Goal: Information Seeking & Learning: Learn about a topic

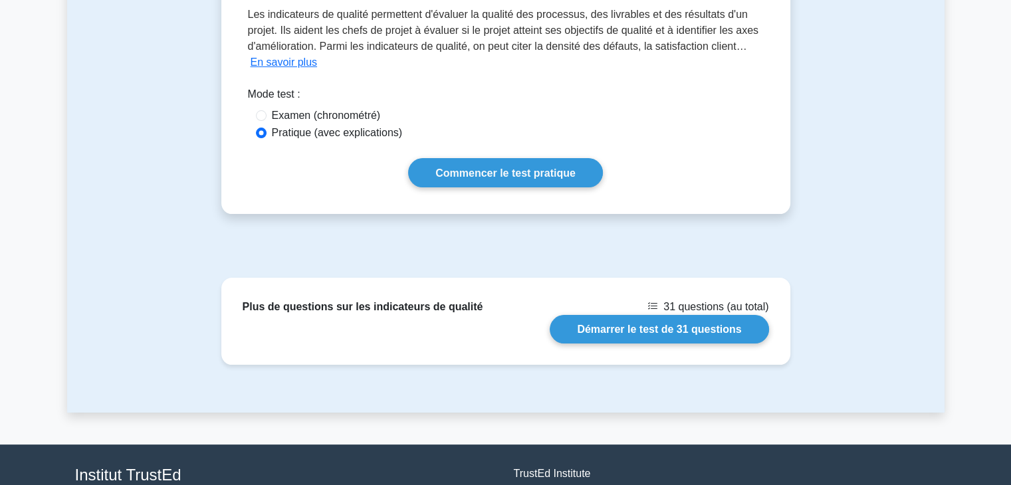
scroll to position [324, 0]
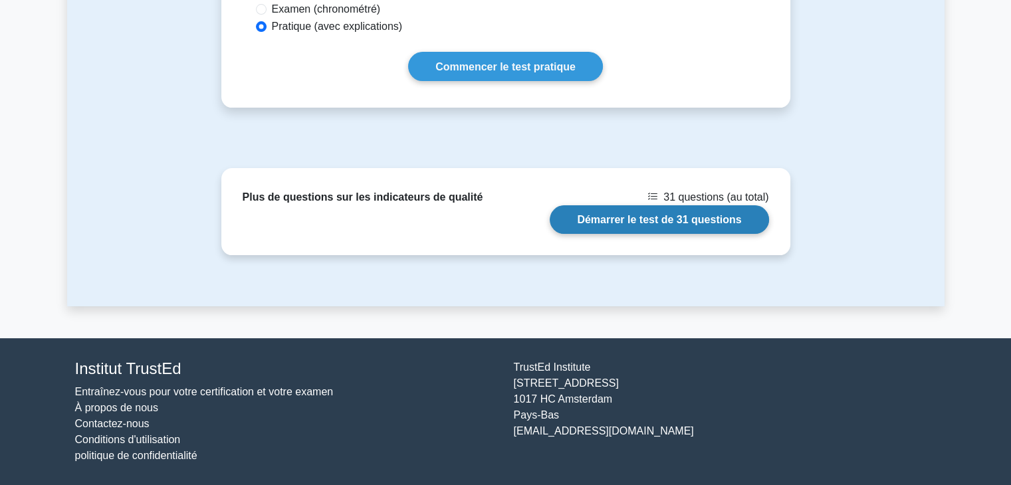
click at [646, 220] on link "Démarrer le test de 31 questions" at bounding box center [659, 219] width 219 height 29
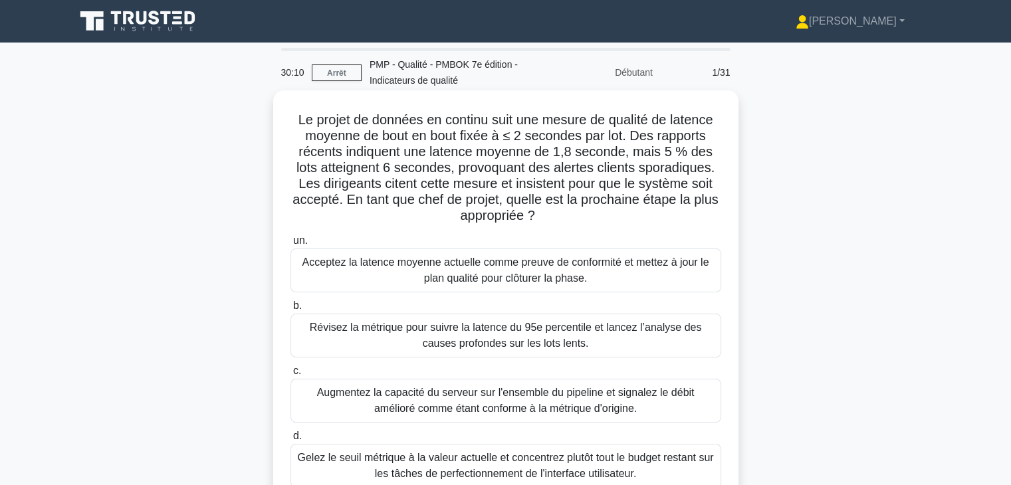
click at [636, 331] on font "Révisez la métrique pour suivre la latence du 95e percentile et lancez l’analys…" at bounding box center [506, 335] width 392 height 27
click at [291, 311] on input "b. Révisez la métrique pour suivre la latence du 95e percentile et lancez l’ana…" at bounding box center [291, 306] width 0 height 9
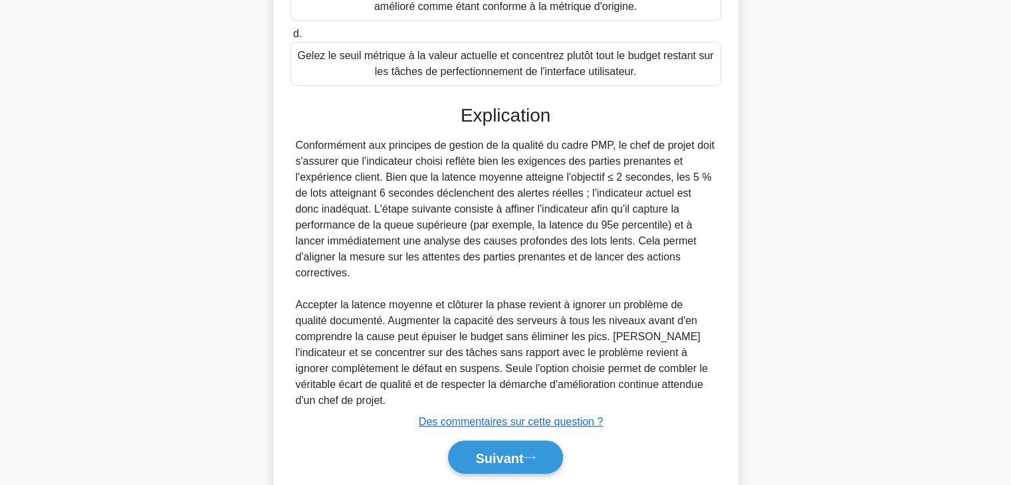
scroll to position [415, 0]
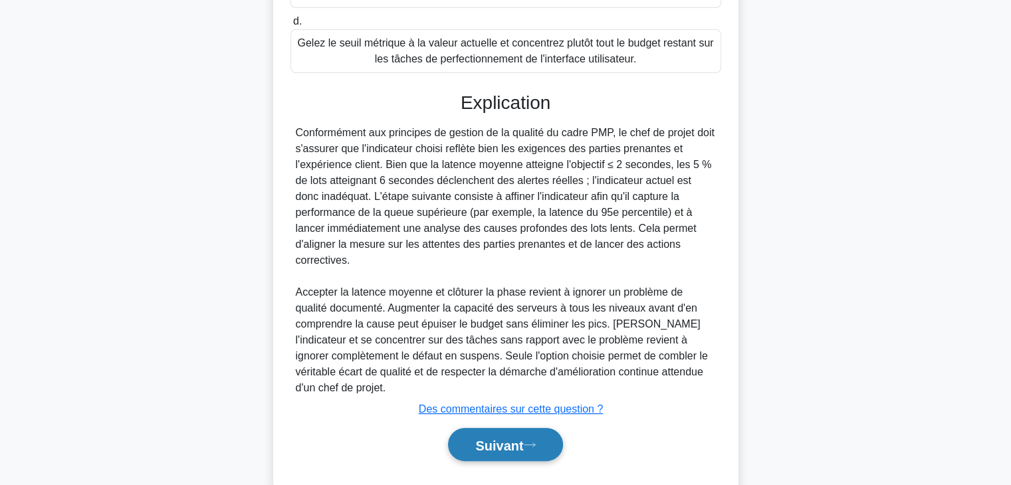
click at [525, 428] on button "Suivant" at bounding box center [505, 445] width 114 height 34
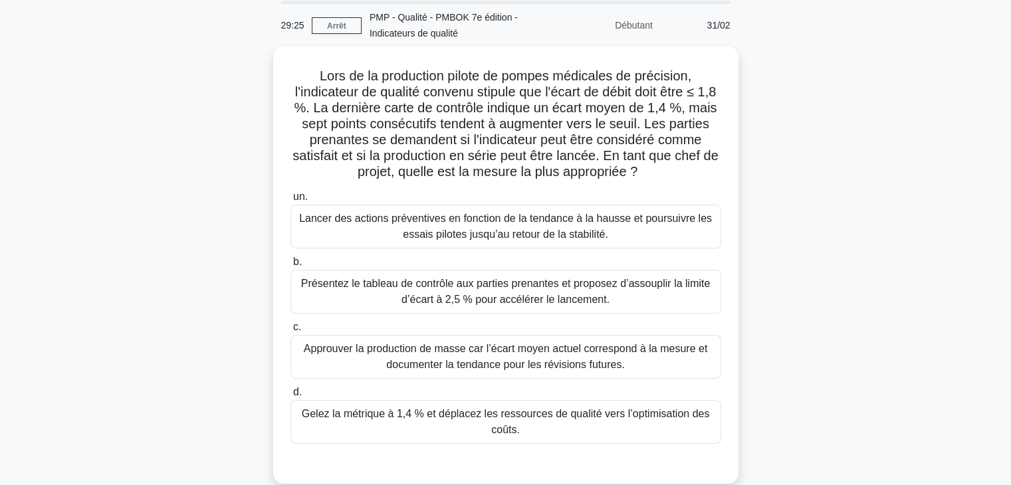
scroll to position [59, 0]
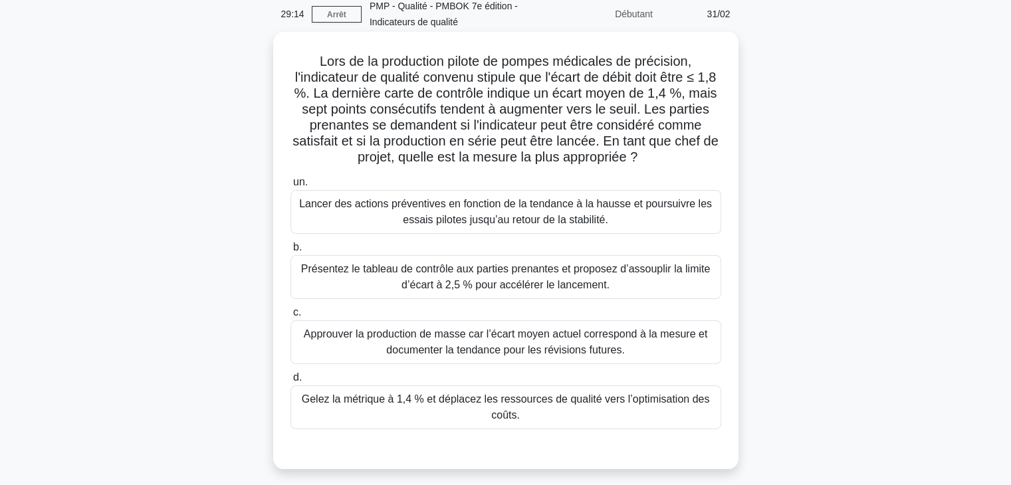
click at [622, 205] on font "Lancer des actions préventives en fonction de la tendance à la hausse et poursu…" at bounding box center [505, 211] width 413 height 27
click at [291, 187] on input "un. Lancer des actions préventives en fonction de la tendance à la hausse et po…" at bounding box center [291, 182] width 0 height 9
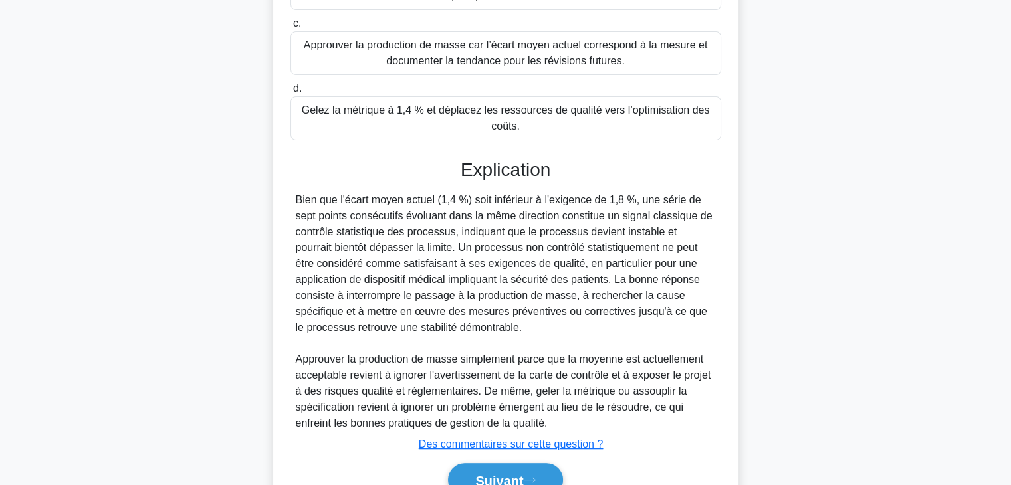
scroll to position [415, 0]
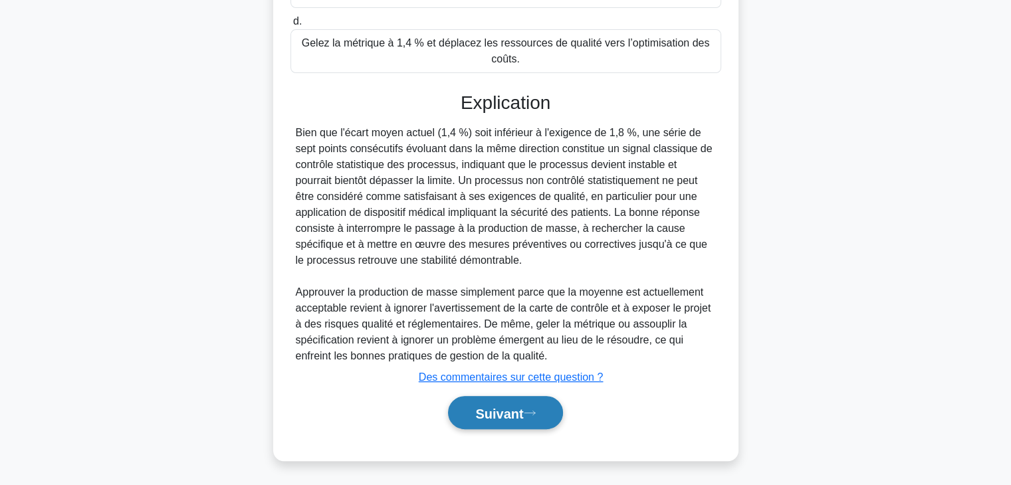
click at [487, 410] on font "Suivant" at bounding box center [499, 413] width 48 height 15
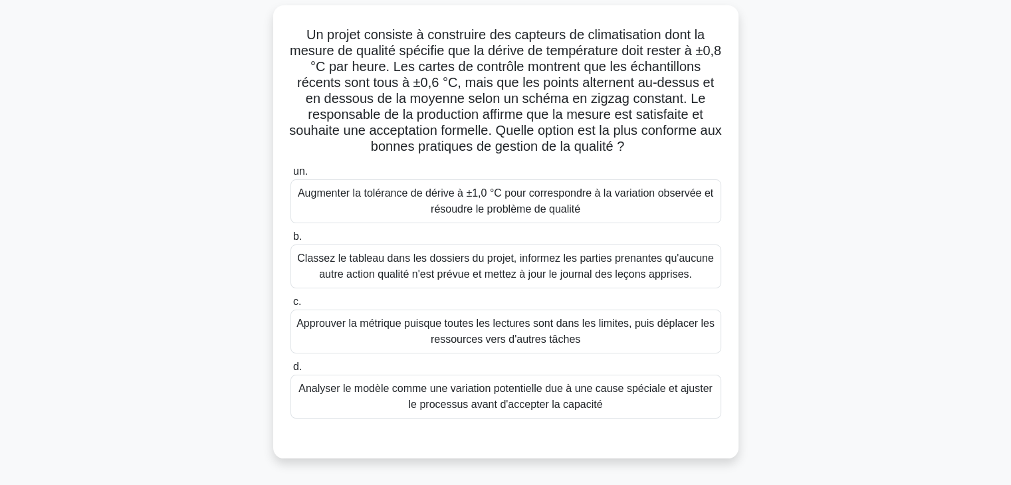
scroll to position [90, 0]
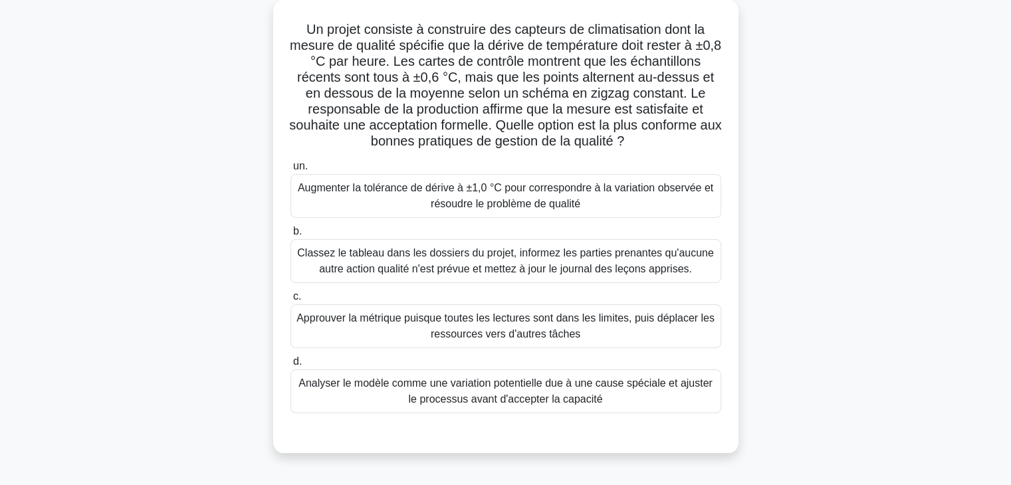
click at [624, 398] on font "Analyser le modèle comme une variation potentielle due à une cause spéciale et …" at bounding box center [506, 392] width 419 height 32
click at [291, 366] on input "d. Analyser le modèle comme une variation potentielle due à une cause spéciale …" at bounding box center [291, 362] width 0 height 9
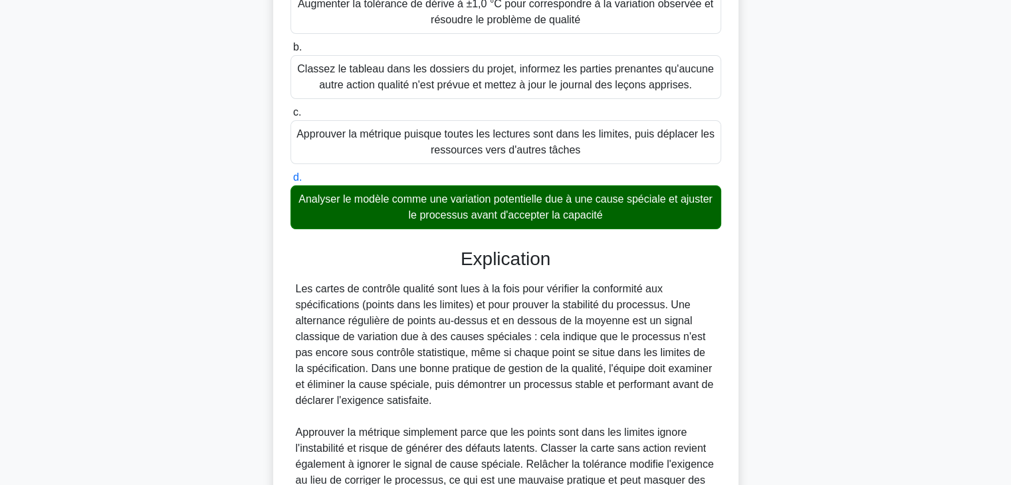
scroll to position [431, 0]
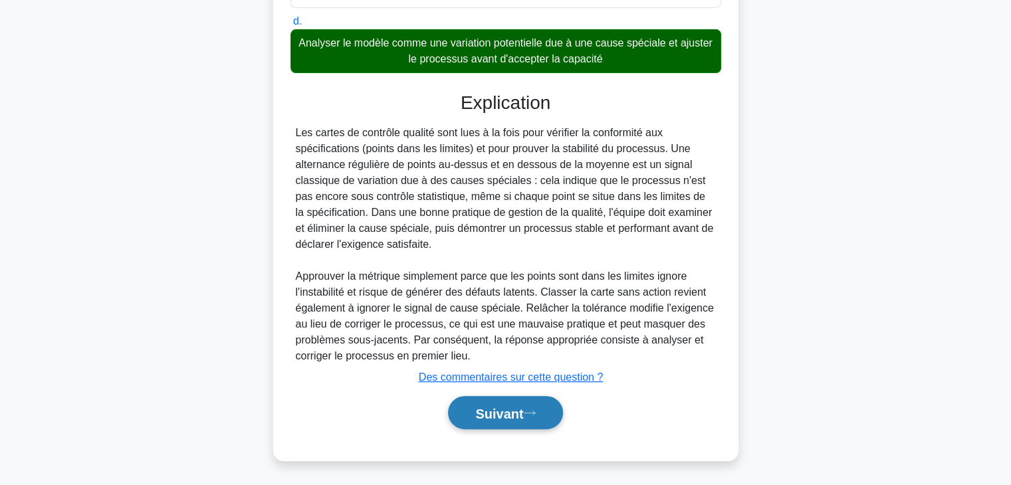
click at [523, 413] on font "Suivant" at bounding box center [499, 413] width 48 height 15
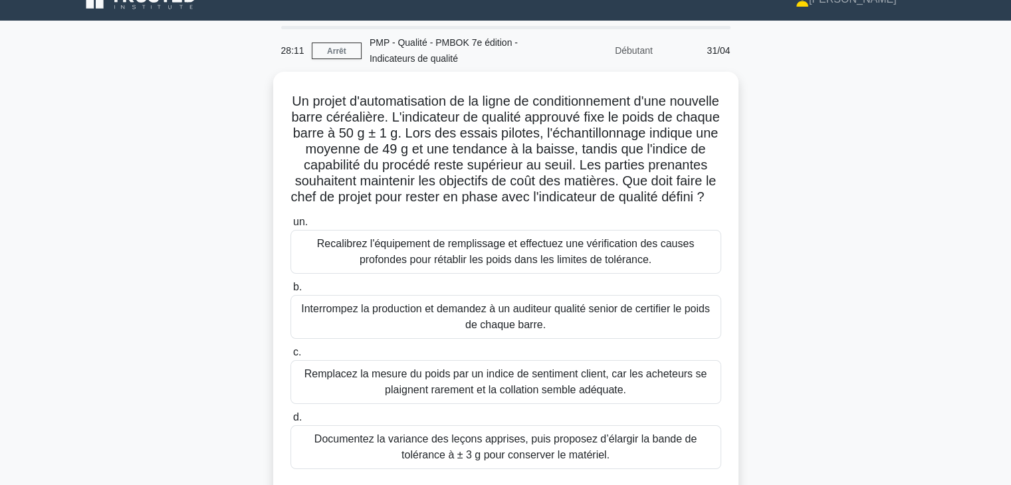
scroll to position [19, 0]
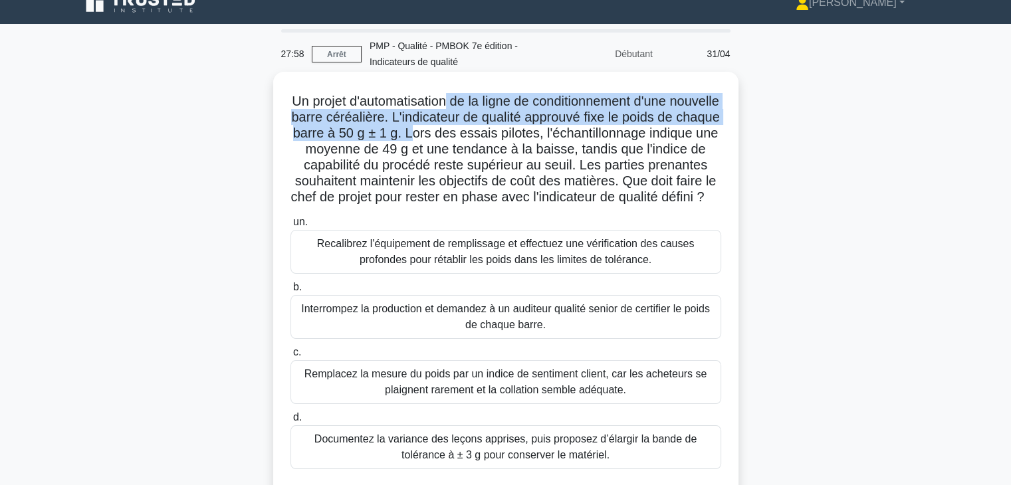
drag, startPoint x: 471, startPoint y: 104, endPoint x: 477, endPoint y: 134, distance: 30.4
click at [477, 134] on font "Un projet d'automatisation de la ligne de conditionnement d'une nouvelle barre …" at bounding box center [505, 149] width 429 height 110
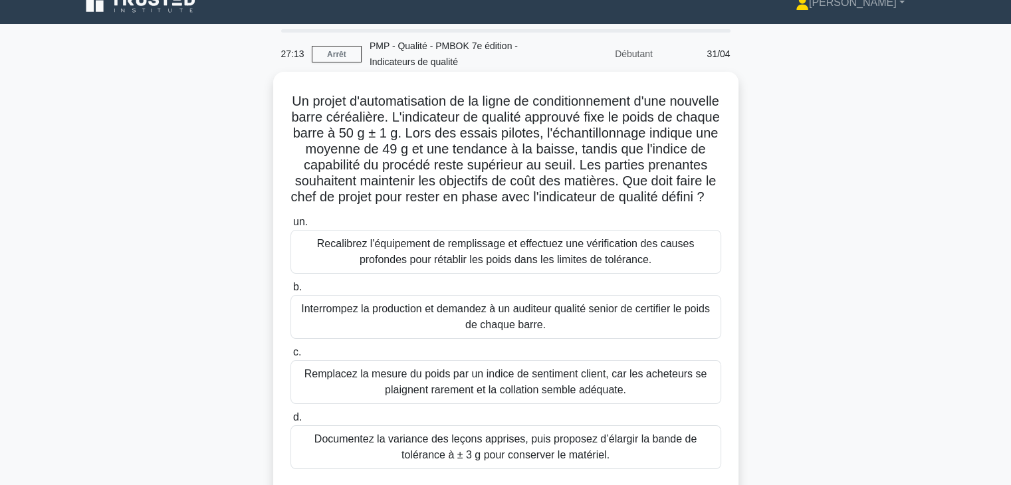
click at [590, 265] on font "Recalibrez l'équipement de remplissage et effectuez une vérification des causes…" at bounding box center [506, 251] width 378 height 27
click at [291, 227] on input "un. Recalibrez l'équipement de remplissage et effectuez une vérification des ca…" at bounding box center [291, 222] width 0 height 9
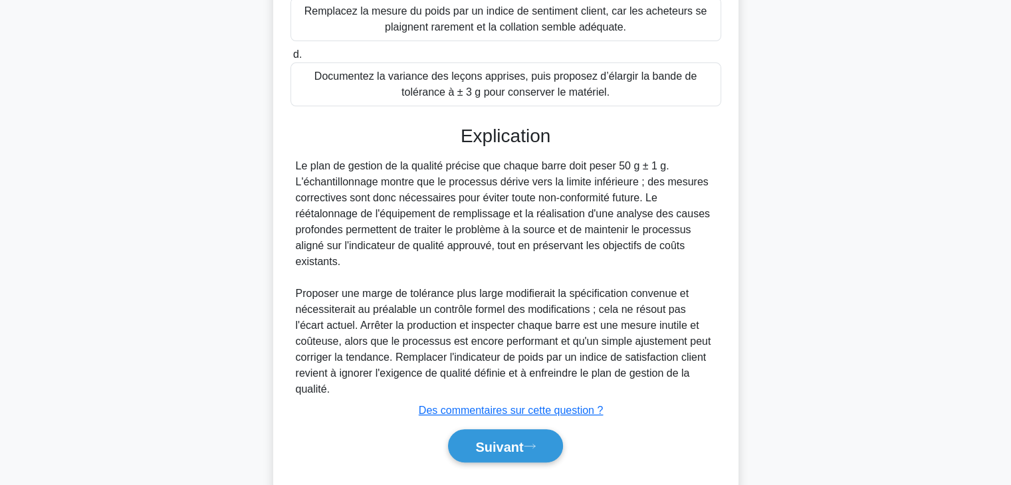
scroll to position [399, 0]
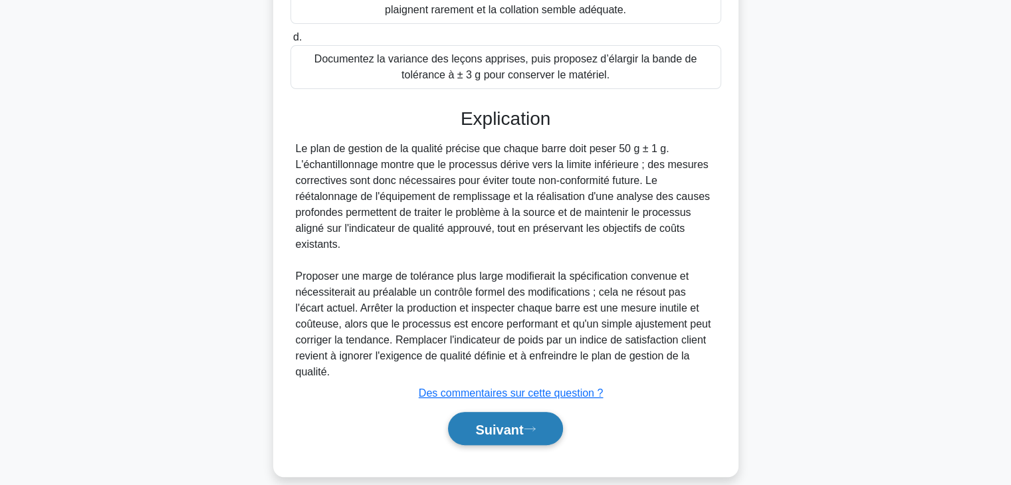
click at [523, 428] on font "Suivant" at bounding box center [499, 429] width 48 height 15
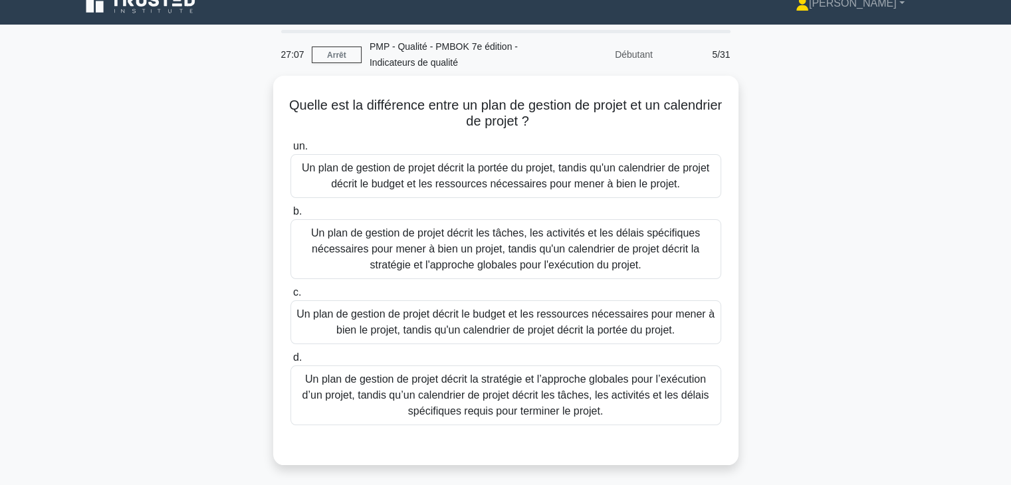
scroll to position [0, 0]
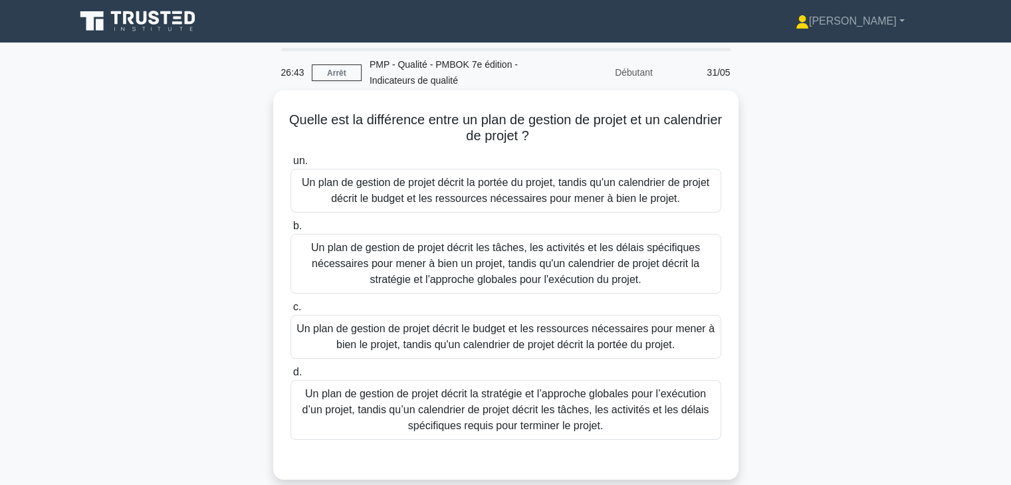
click at [622, 410] on font "Un plan de gestion de projet décrit la stratégie et l’approche globales pour l’…" at bounding box center [506, 409] width 407 height 43
click at [291, 377] on input "d. Un plan de gestion de projet décrit la stratégie et l’approche globales pour…" at bounding box center [291, 372] width 0 height 9
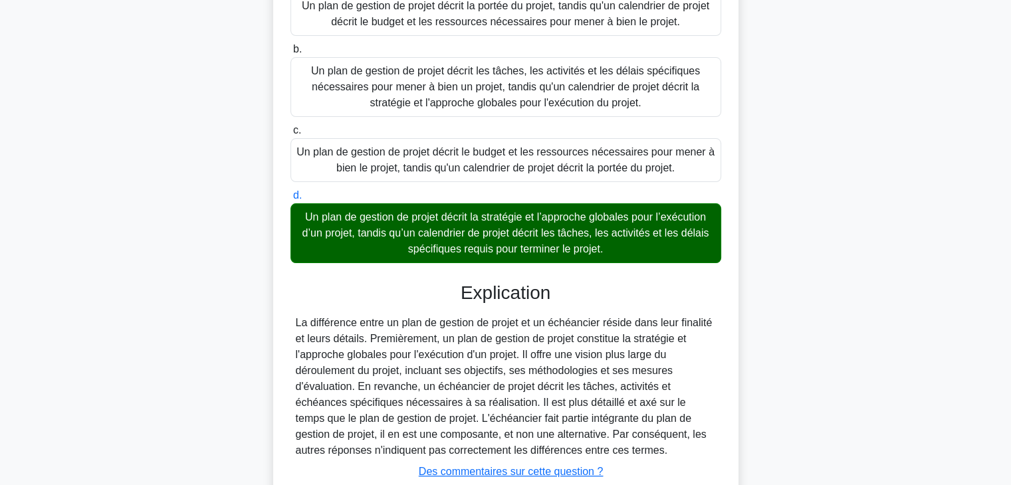
scroll to position [271, 0]
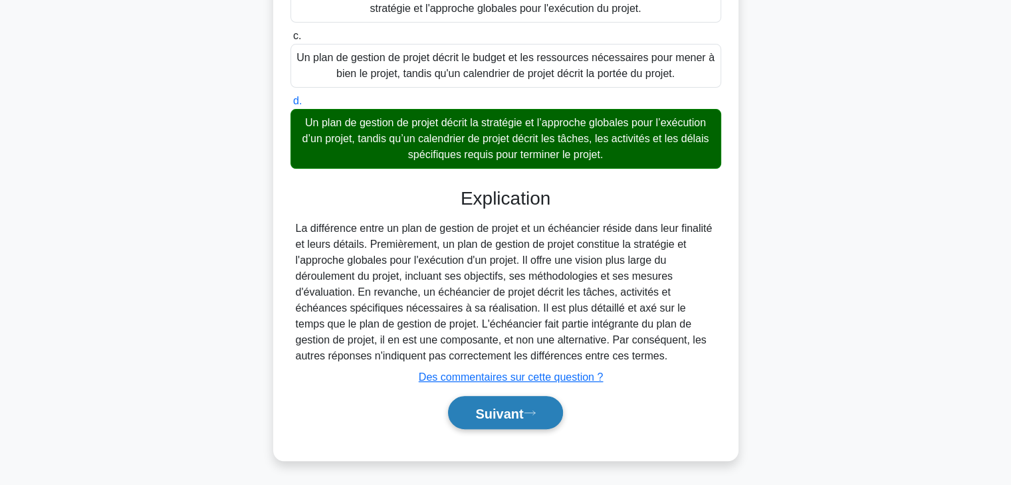
click at [529, 412] on icon at bounding box center [530, 413] width 12 height 7
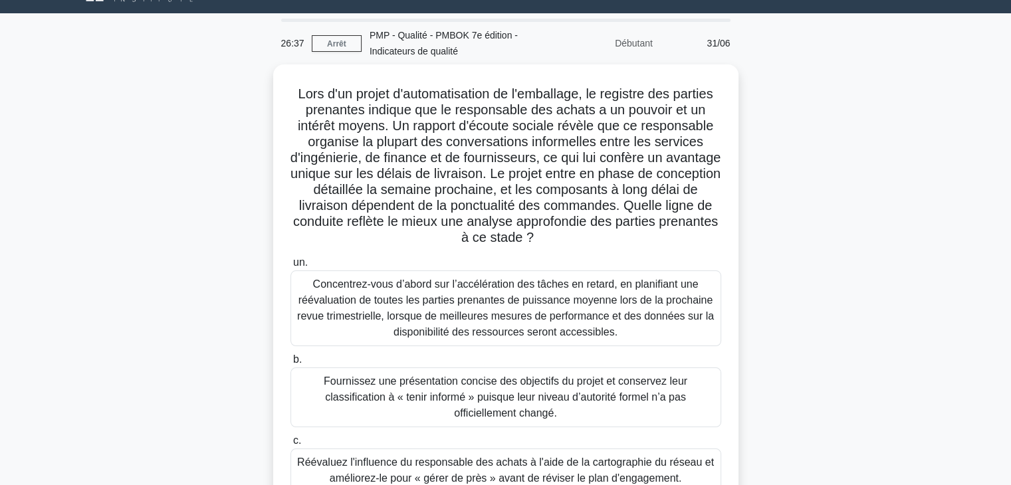
scroll to position [27, 0]
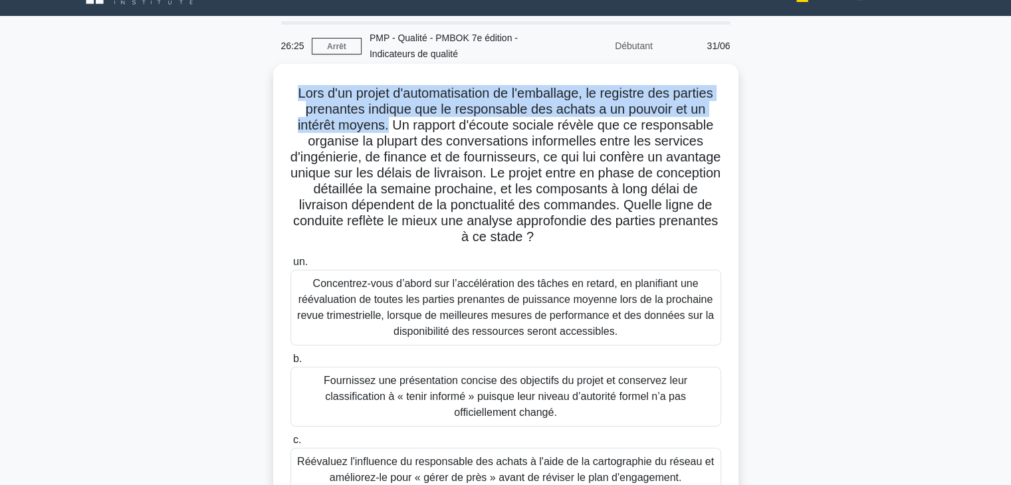
drag, startPoint x: 287, startPoint y: 90, endPoint x: 386, endPoint y: 128, distance: 106.1
click at [386, 128] on div "Lors d'un projet d'automatisation de l'emballage, le registre des parties prena…" at bounding box center [506, 330] width 455 height 523
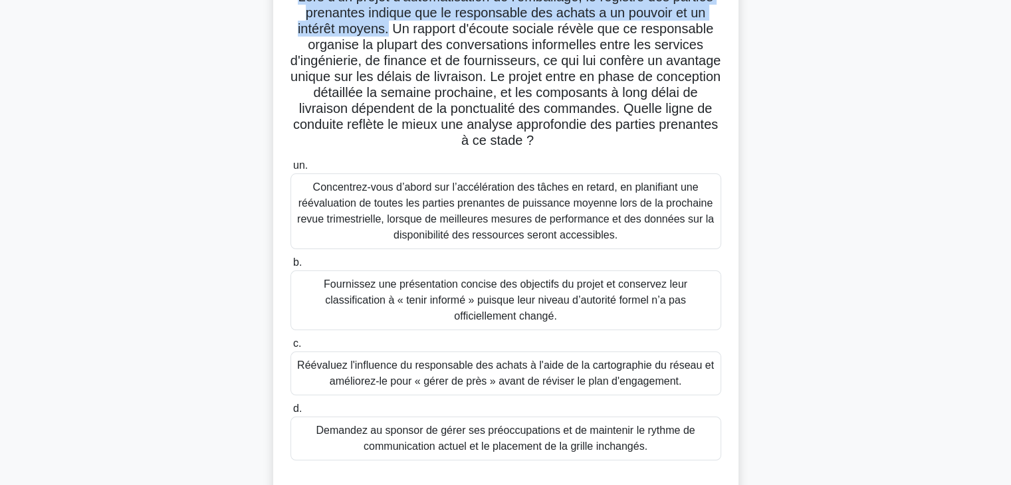
scroll to position [141, 0]
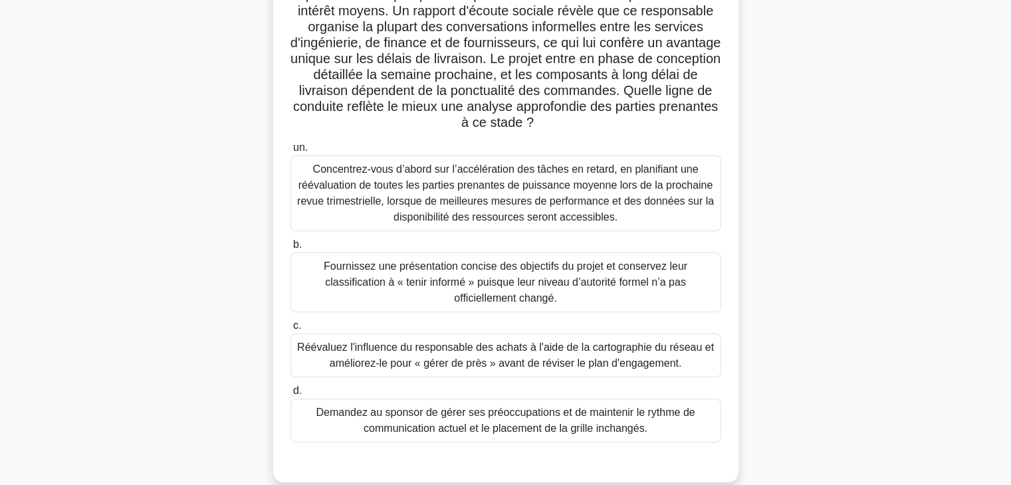
click at [622, 362] on font "Réévaluez l'influence du responsable des achats à l'aide de la cartographie du …" at bounding box center [505, 355] width 417 height 27
click at [291, 330] on input "c. Réévaluez l'influence du responsable des achats à l'aide de la cartographie …" at bounding box center [291, 326] width 0 height 9
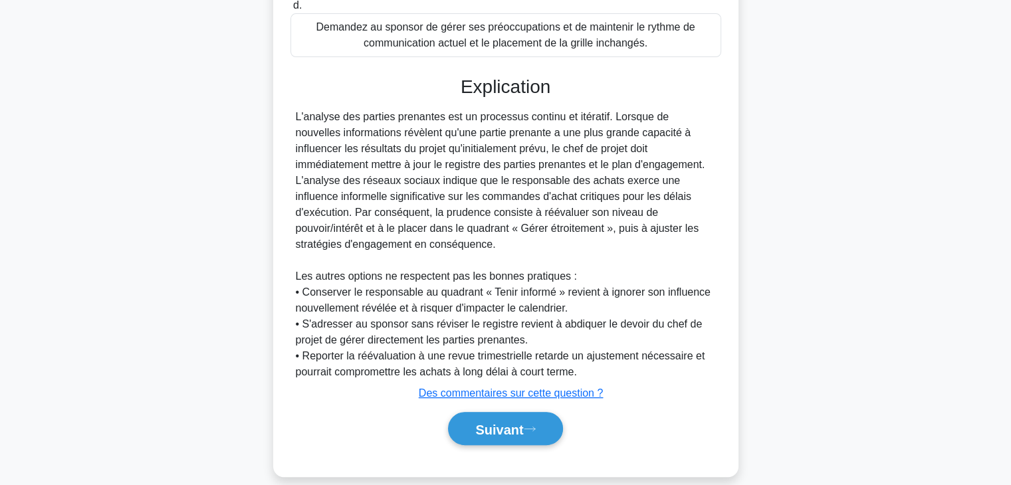
scroll to position [543, 0]
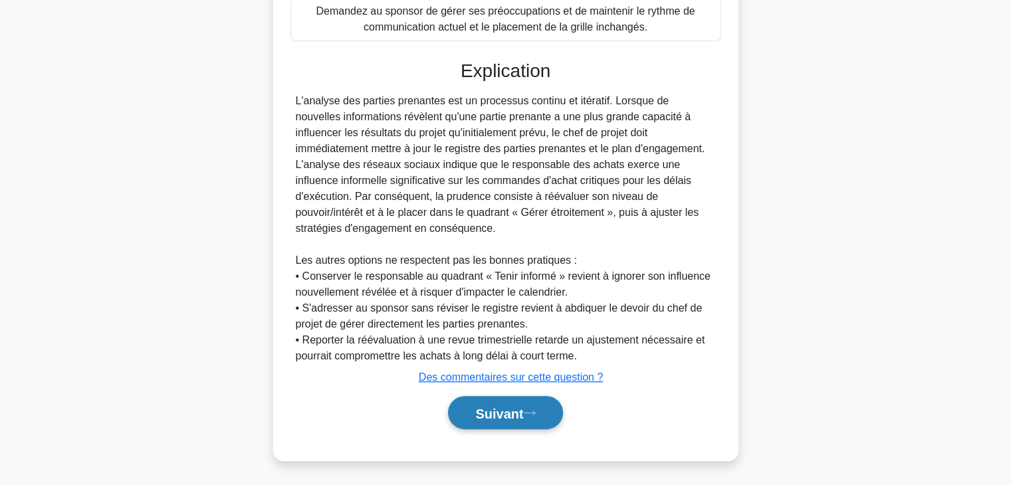
click at [530, 412] on icon at bounding box center [530, 413] width 12 height 7
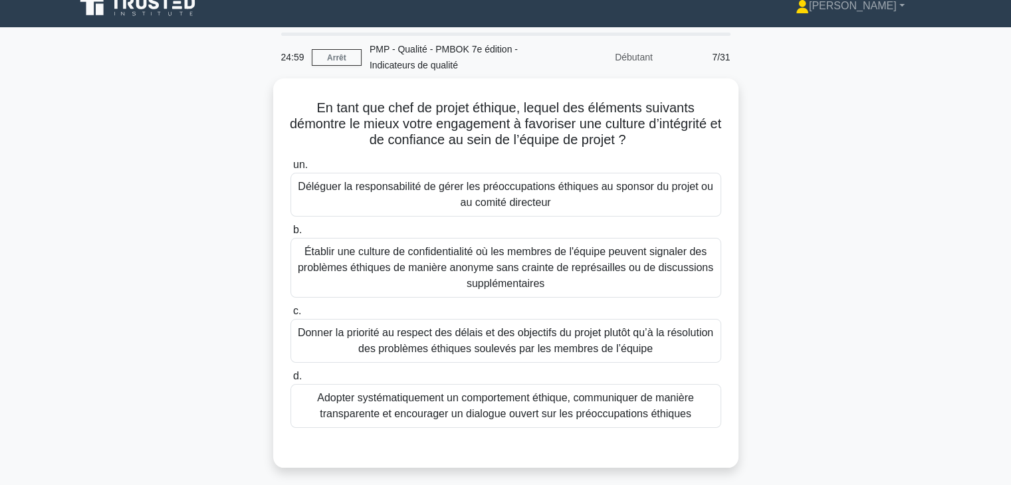
scroll to position [0, 0]
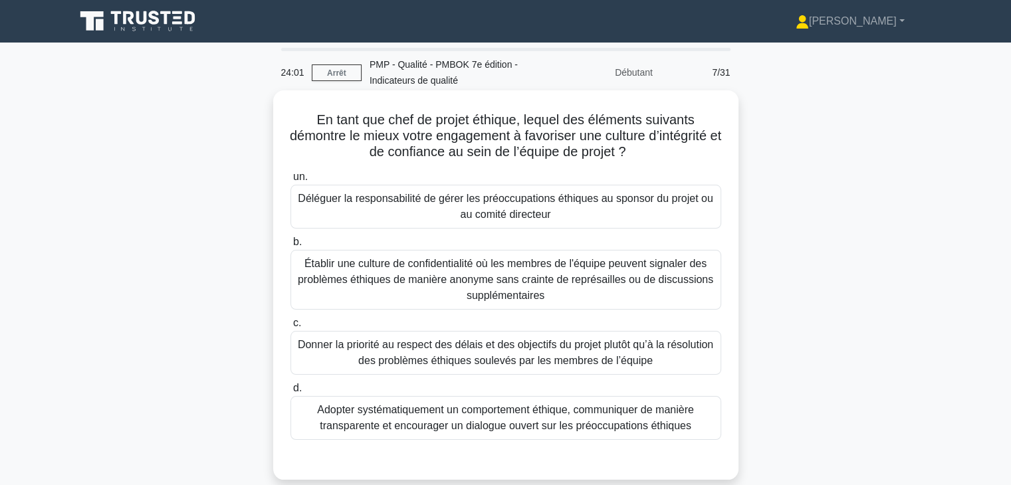
click at [634, 420] on font "Adopter systématiquement un comportement éthique, communiquer de manière transp…" at bounding box center [505, 417] width 377 height 27
click at [291, 393] on input "d. Adopter systématiquement un comportement éthique, communiquer de manière tra…" at bounding box center [291, 388] width 0 height 9
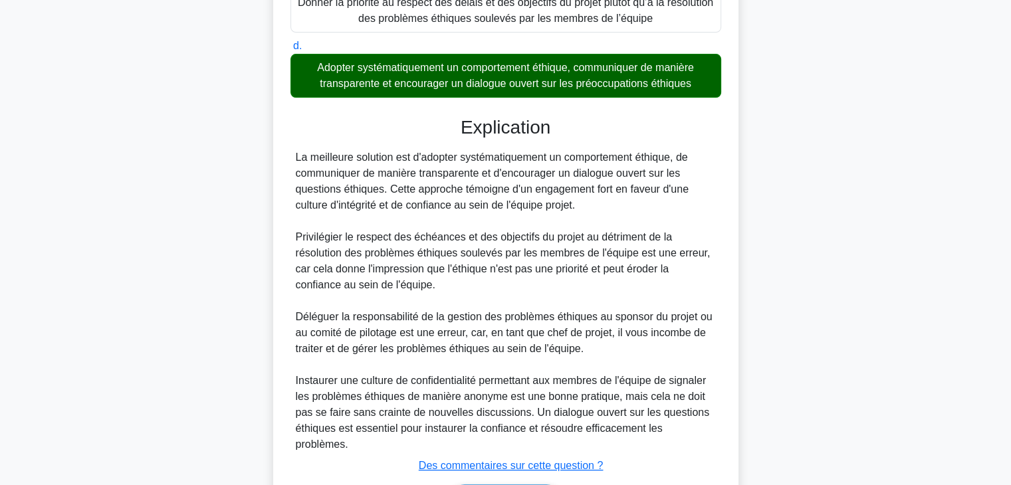
scroll to position [415, 0]
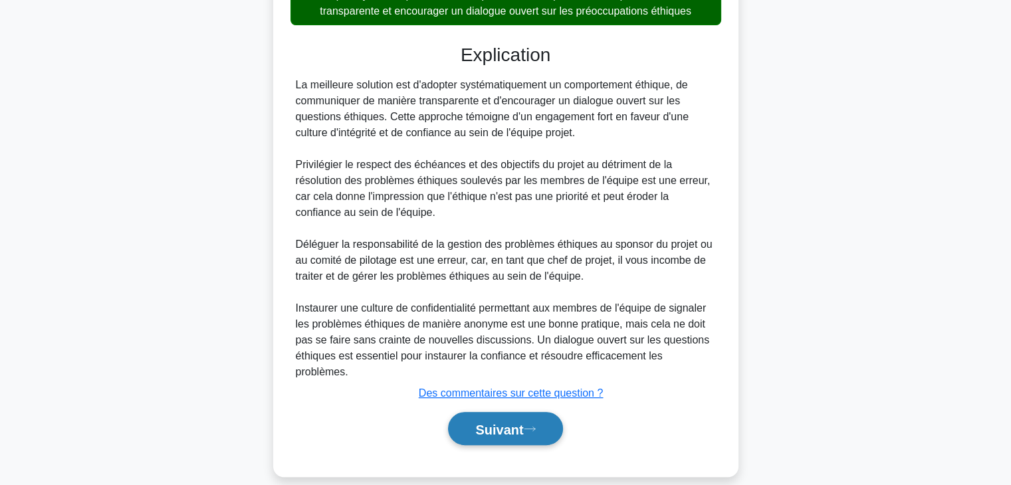
click at [516, 422] on font "Suivant" at bounding box center [499, 429] width 48 height 15
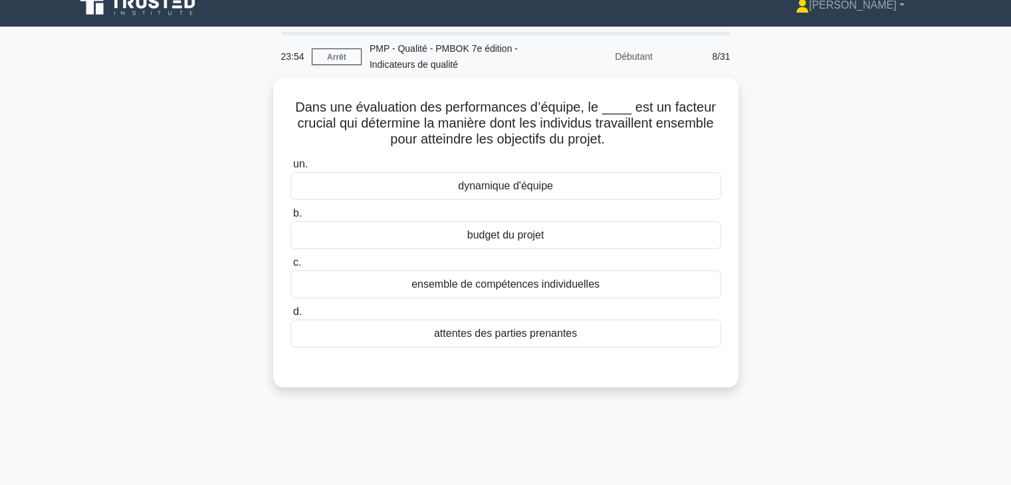
scroll to position [0, 0]
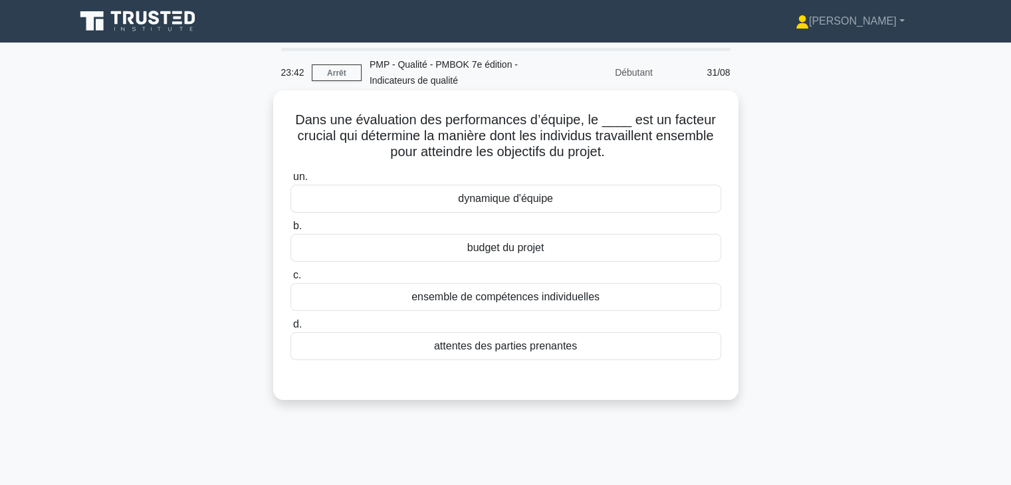
click at [589, 200] on div "dynamique d'équipe" at bounding box center [506, 199] width 431 height 28
click at [291, 182] on input "un. dynamique d'équipe" at bounding box center [291, 177] width 0 height 9
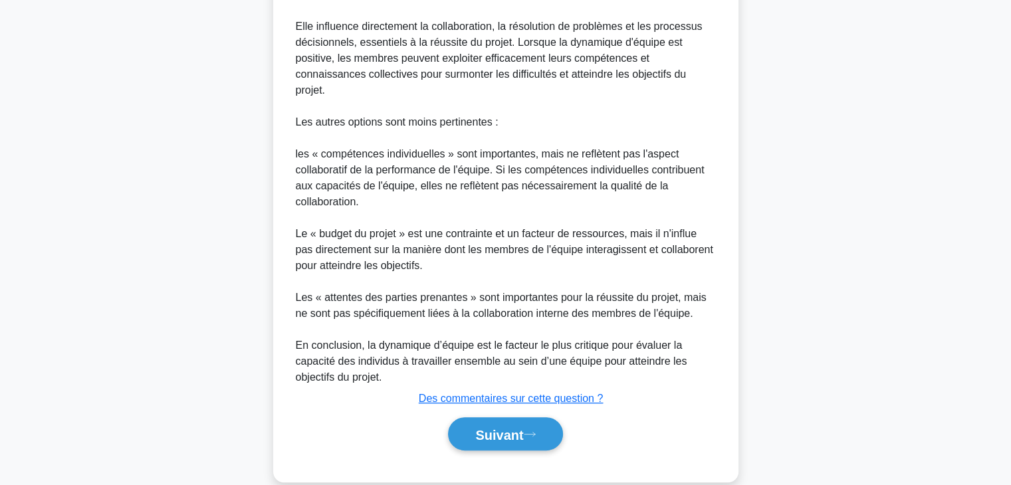
scroll to position [527, 0]
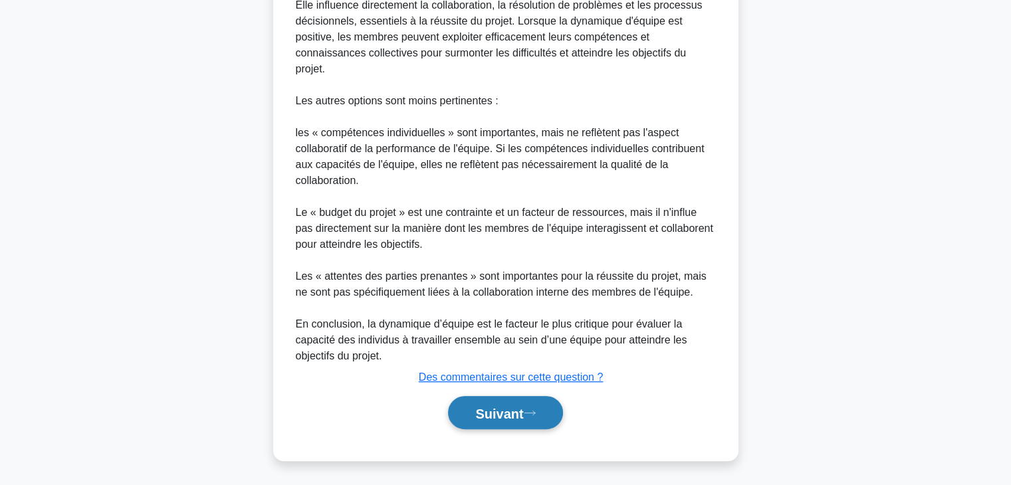
click at [500, 411] on font "Suivant" at bounding box center [499, 413] width 48 height 15
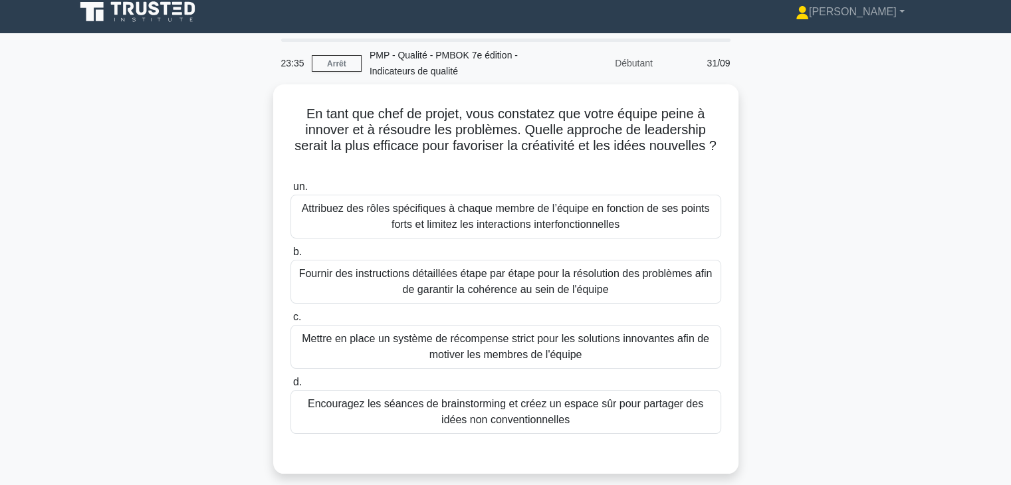
scroll to position [5, 0]
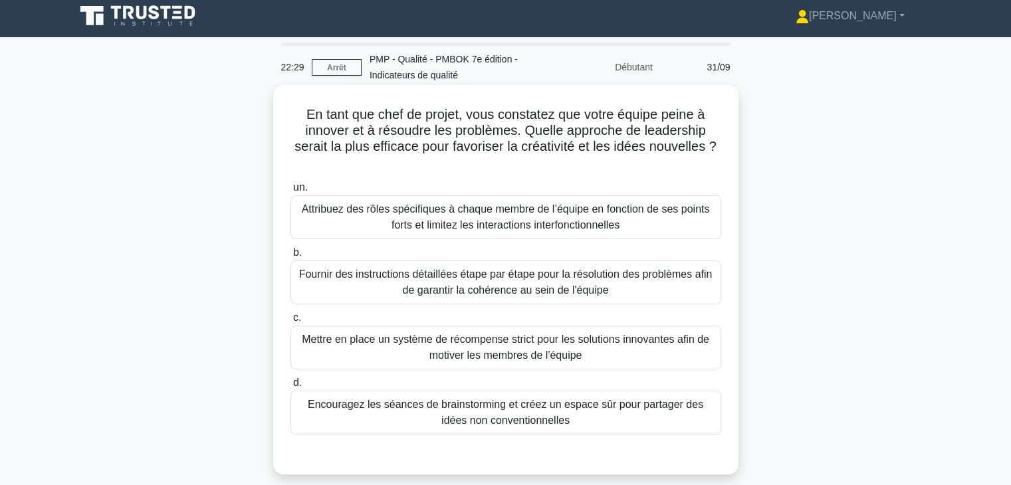
click at [628, 351] on font "Mettre en place un système de récompense strict pour les solutions innovantes a…" at bounding box center [506, 348] width 419 height 32
click at [291, 322] on input "c. Mettre en place un système de récompense strict pour les solutions innovante…" at bounding box center [291, 318] width 0 height 9
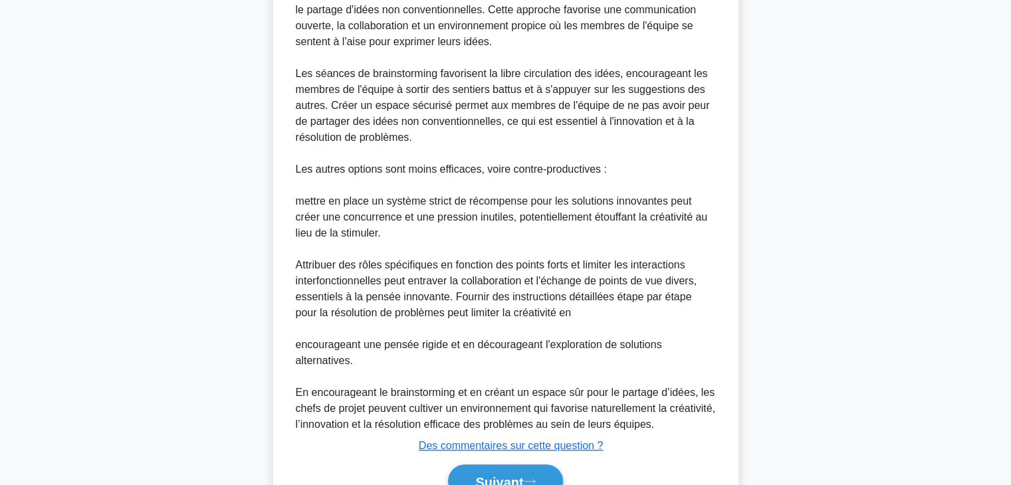
scroll to position [592, 0]
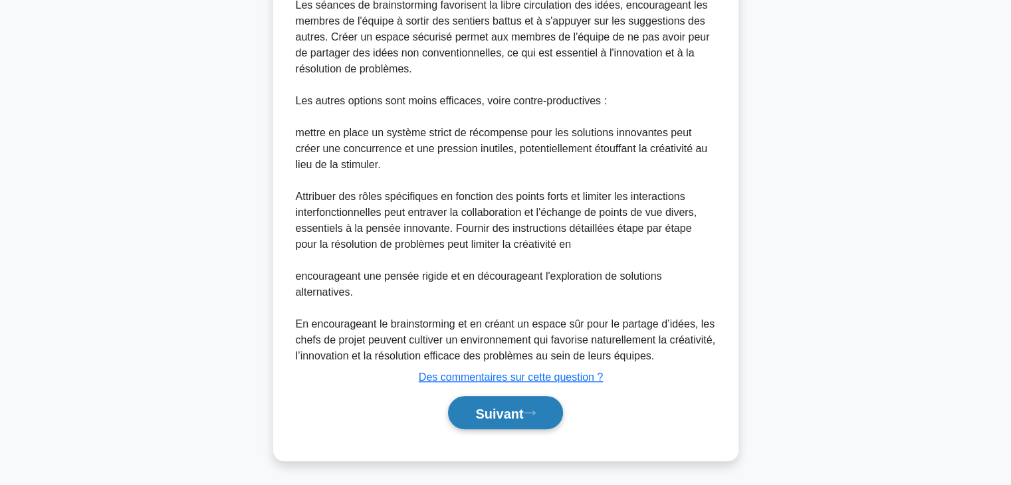
click at [505, 413] on font "Suivant" at bounding box center [499, 413] width 48 height 15
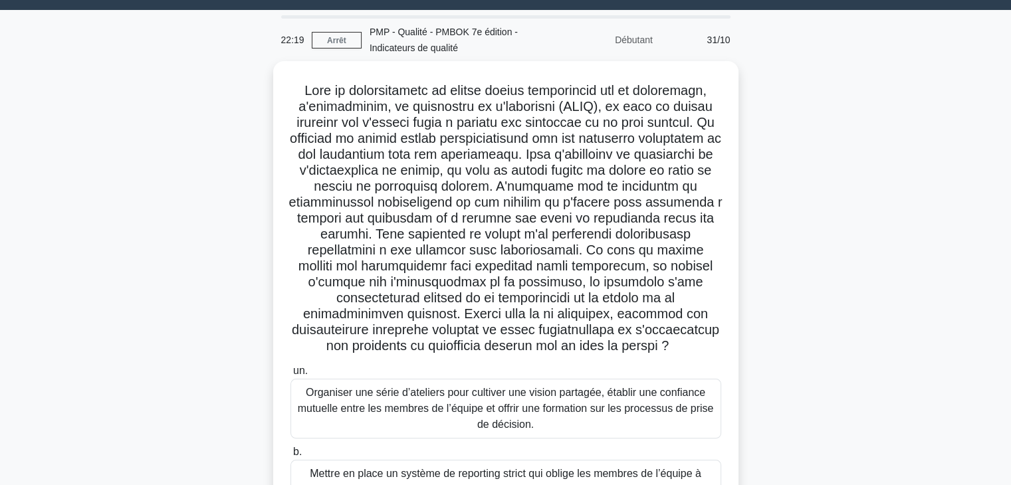
scroll to position [32, 0]
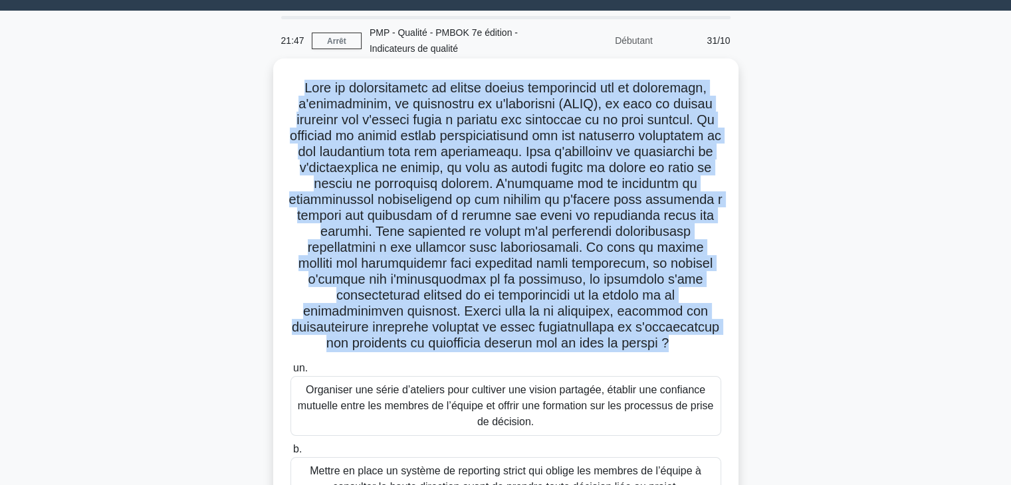
drag, startPoint x: 295, startPoint y: 83, endPoint x: 723, endPoint y: 348, distance: 503.4
click at [723, 348] on div ".spinner_0XTQ{transform-origin:center;animation:spinner_y6GP .75s linear infini…" at bounding box center [506, 373] width 455 height 618
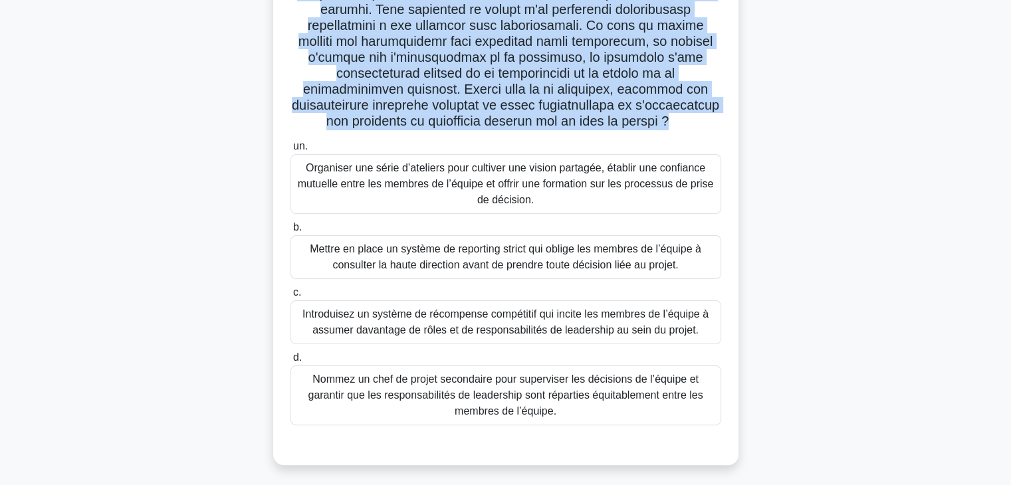
scroll to position [275, 0]
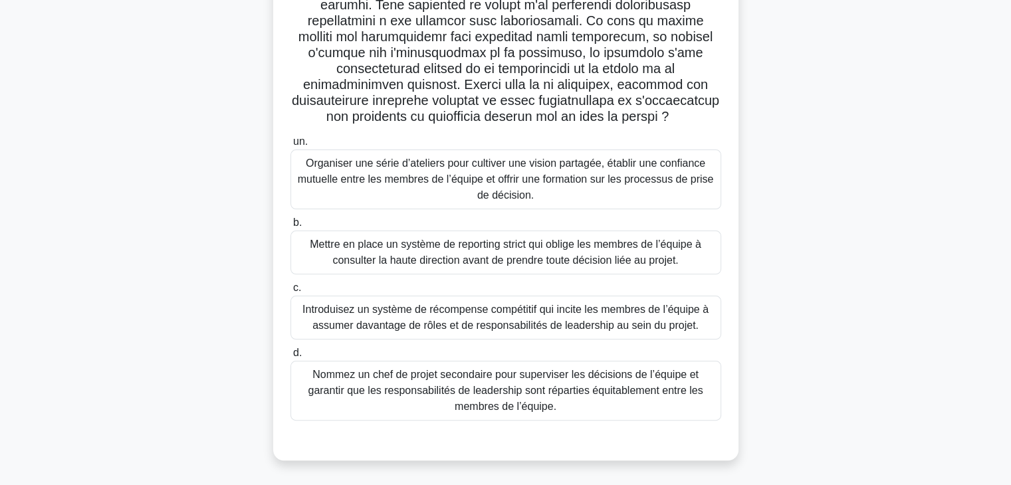
click at [589, 187] on font "Organiser une série d’ateliers pour cultiver une vision partagée, établir une c…" at bounding box center [506, 180] width 419 height 48
click at [291, 146] on input "un. Organiser une série d’ateliers pour cultiver une vision partagée, établir u…" at bounding box center [291, 142] width 0 height 9
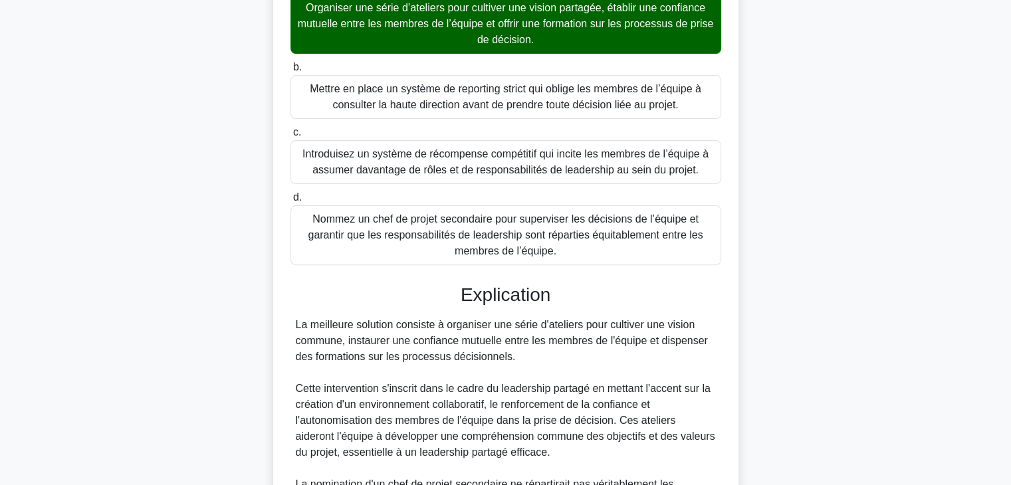
scroll to position [734, 0]
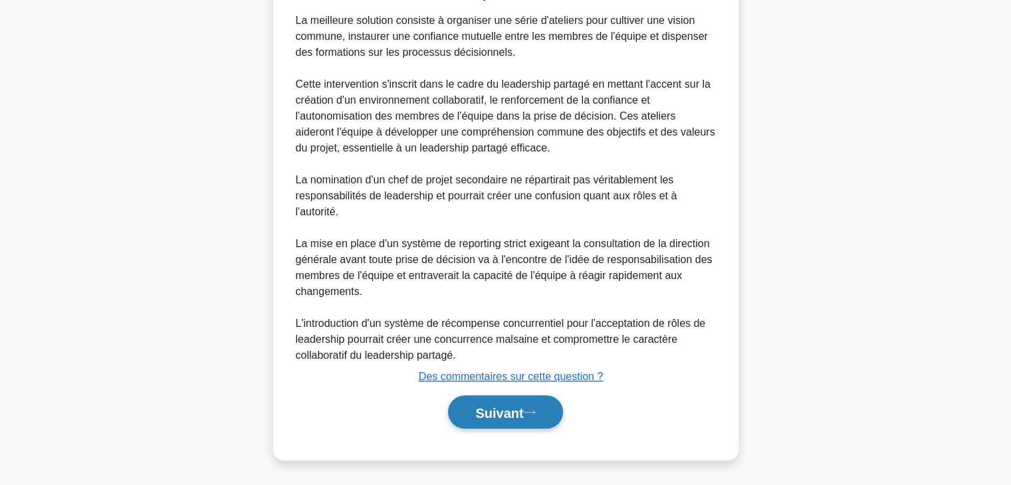
click at [493, 408] on font "Suivant" at bounding box center [499, 413] width 48 height 15
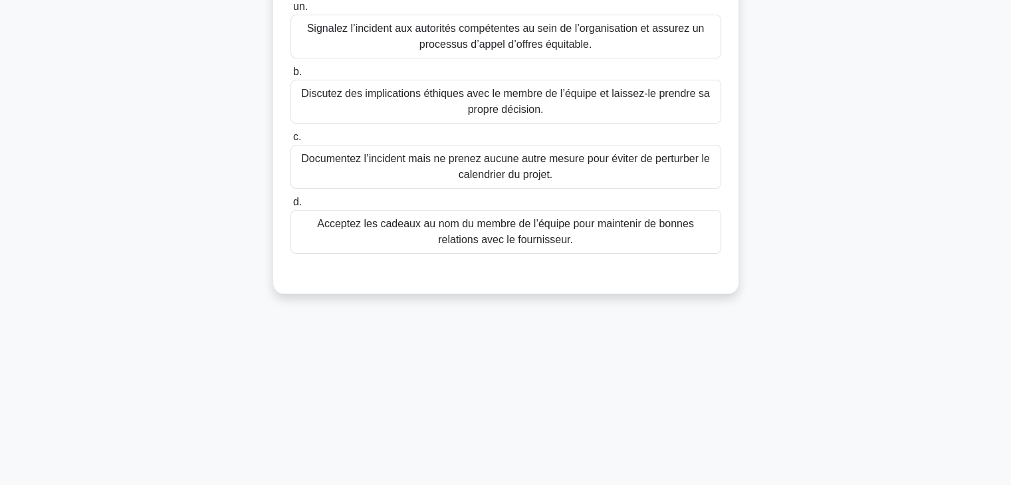
scroll to position [0, 0]
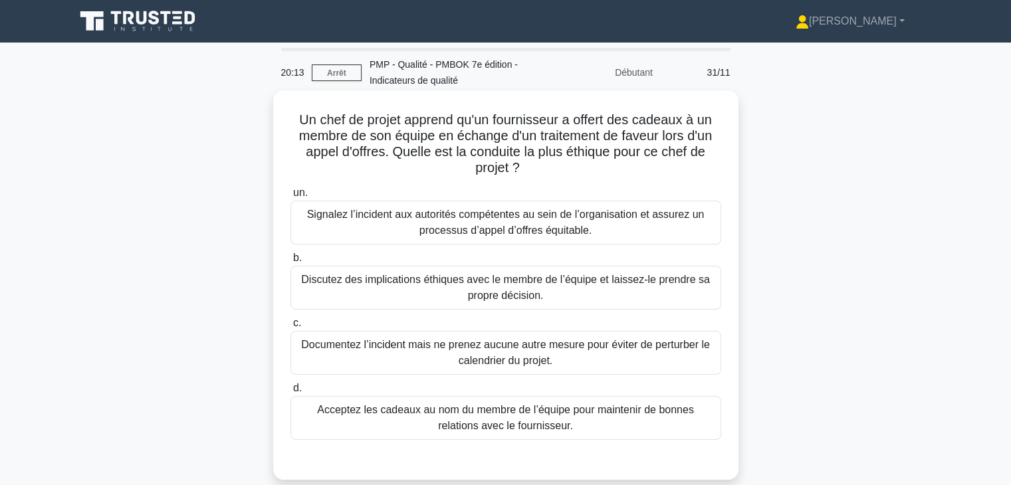
click at [588, 229] on font "Signalez l’incident aux autorités compétentes au sein de l’organisation et assu…" at bounding box center [506, 222] width 398 height 27
click at [291, 197] on input "un. Signalez l’incident aux autorités compétentes au sein de l’organisation et …" at bounding box center [291, 193] width 0 height 9
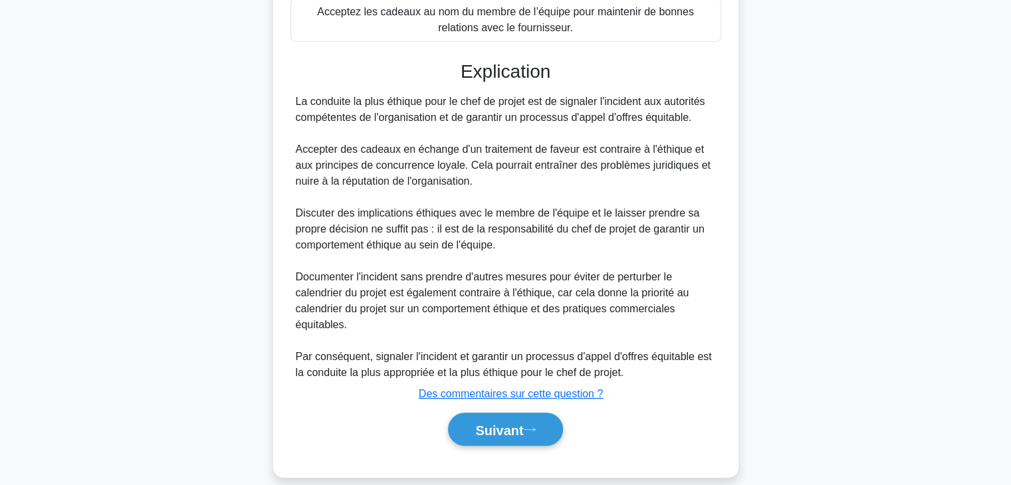
scroll to position [412, 0]
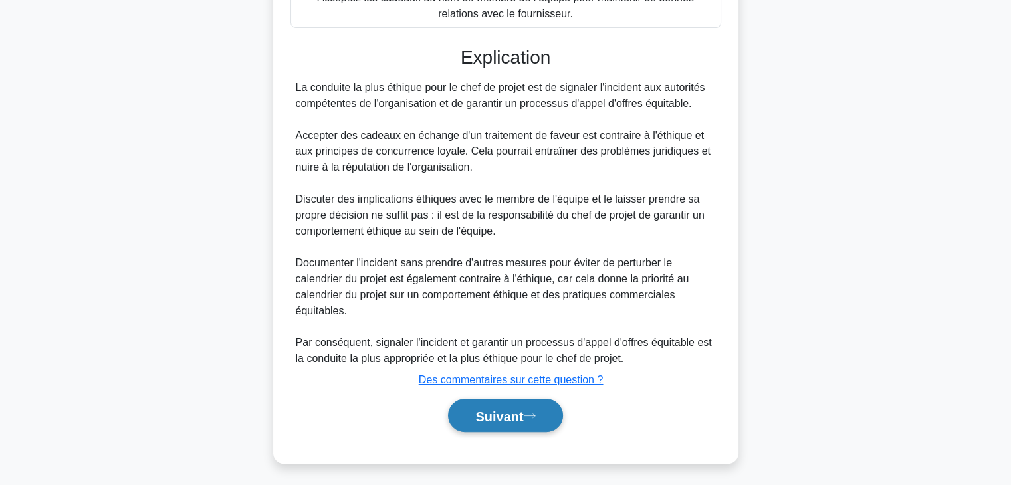
click at [518, 410] on font "Suivant" at bounding box center [499, 416] width 48 height 15
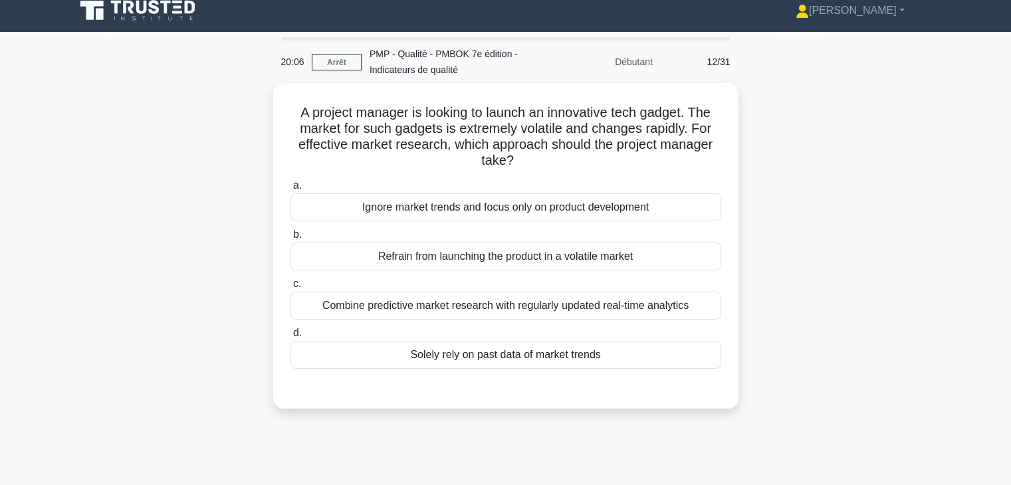
scroll to position [0, 0]
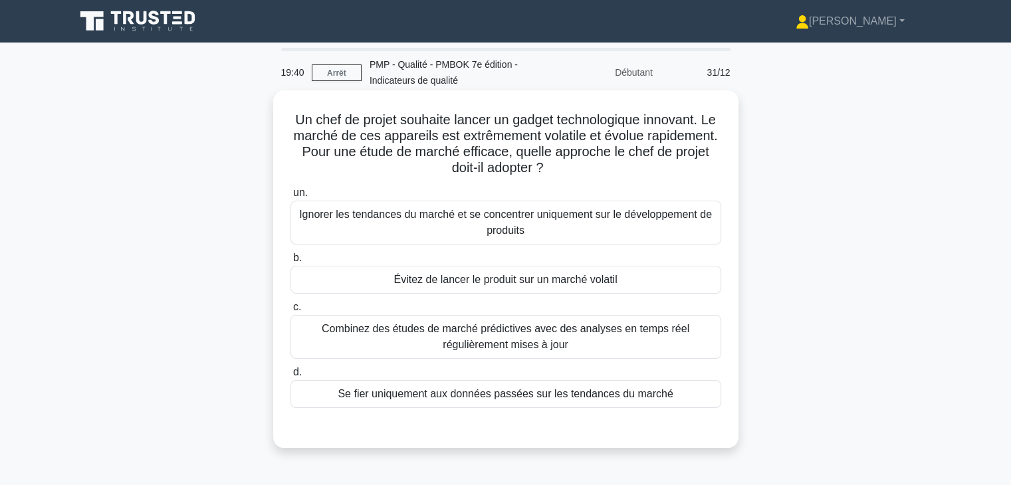
click at [574, 340] on font "Combinez des études de marché prédictives avec des analyses en temps réel régul…" at bounding box center [506, 337] width 419 height 32
click at [291, 312] on input "c. Combinez des études de marché prédictives avec des analyses en temps réel ré…" at bounding box center [291, 307] width 0 height 9
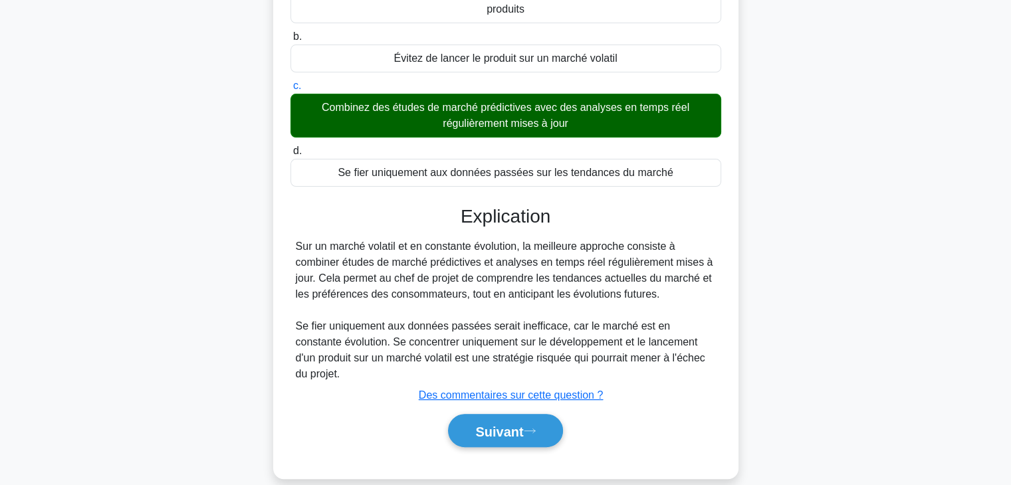
scroll to position [233, 0]
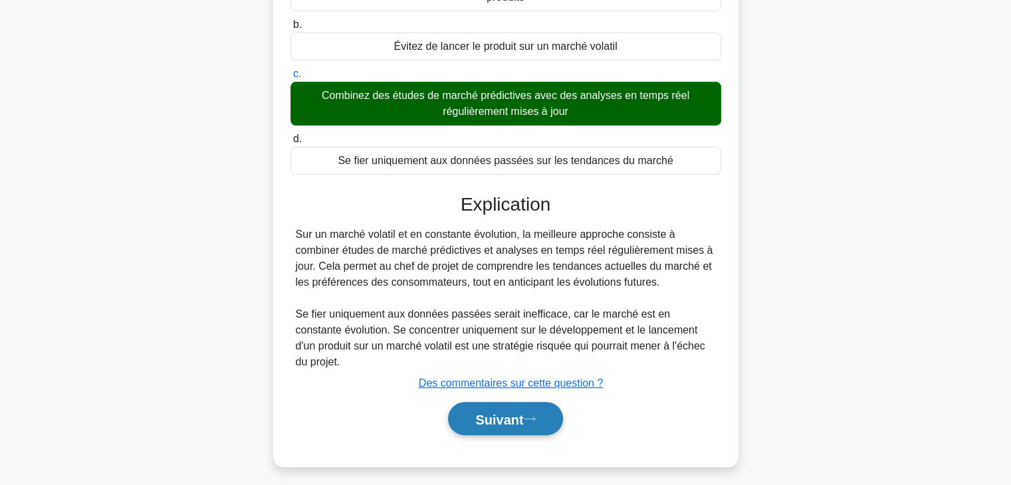
click at [513, 412] on font "Suivant" at bounding box center [499, 419] width 48 height 15
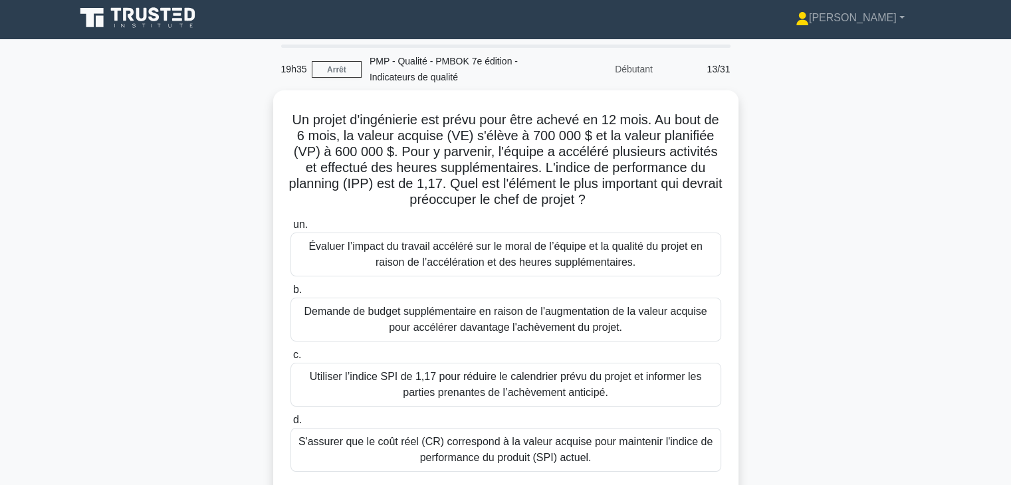
scroll to position [0, 0]
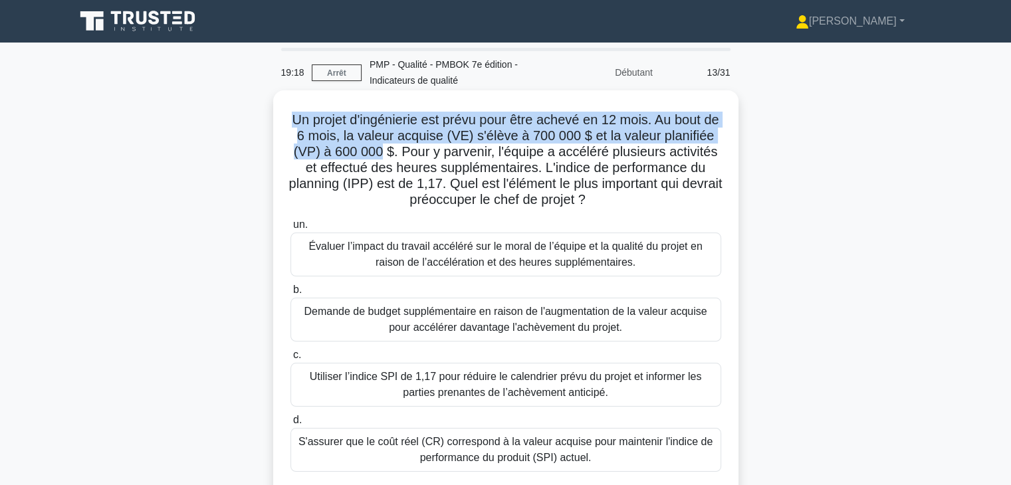
drag, startPoint x: 295, startPoint y: 118, endPoint x: 436, endPoint y: 152, distance: 145.0
click at [436, 152] on font "Un projet d'ingénierie est prévu pour être achevé en 12 mois. Au bout de 6 mois…" at bounding box center [506, 159] width 434 height 94
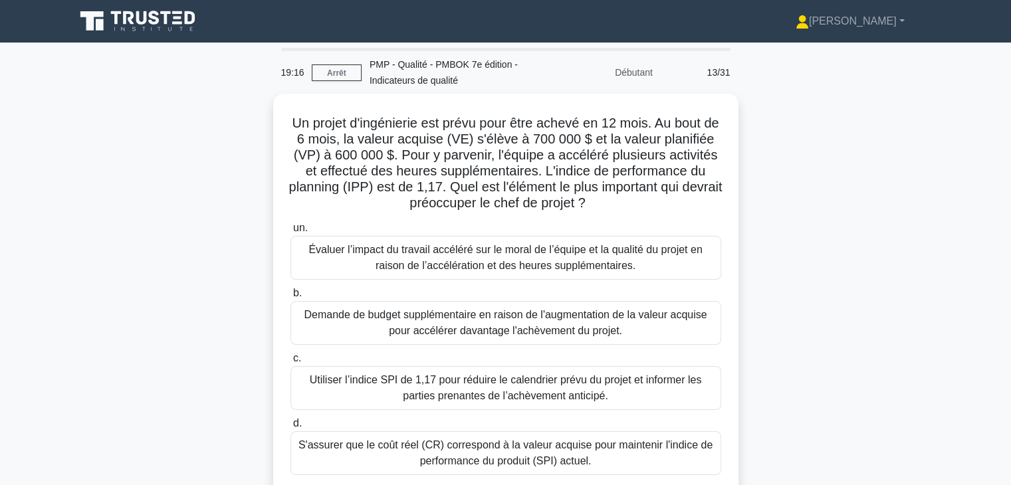
click at [830, 202] on div "Un projet d'ingénierie est prévu pour être achevé en 12 mois. Au bout de 6 mois…" at bounding box center [506, 313] width 878 height 438
click at [338, 75] on font "Arrêt" at bounding box center [336, 72] width 19 height 9
